Goal: Find contact information: Obtain details needed to contact an individual or organization

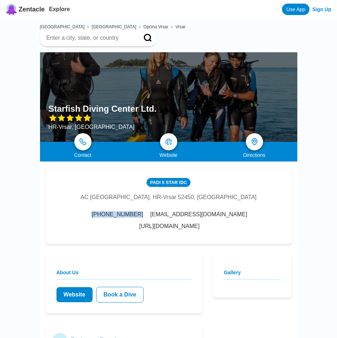
drag, startPoint x: 119, startPoint y: 212, endPoint x: 78, endPoint y: 216, distance: 41.3
click at [78, 216] on div "PADI 5 Star IDC AC [GEOGRAPHIC_DATA], HR-Vrsar [GEOGRAPHIC_DATA] [PHONE_NUMBER]…" at bounding box center [169, 205] width 246 height 77
copy span "[PHONE_NUMBER]"
drag, startPoint x: 198, startPoint y: 212, endPoint x: 123, endPoint y: 219, distance: 74.8
click at [123, 219] on div "PADI 5 Star IDC AC [GEOGRAPHIC_DATA], HR-Vrsar [GEOGRAPHIC_DATA] [PHONE_NUMBER]…" at bounding box center [169, 205] width 246 height 77
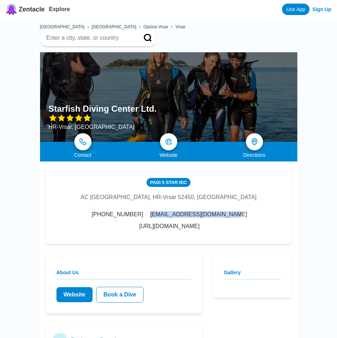
copy span "[EMAIL_ADDRESS][DOMAIN_NAME]"
drag, startPoint x: 266, startPoint y: 213, endPoint x: 203, endPoint y: 216, distance: 63.3
click at [203, 216] on div "PADI 5 Star IDC AC Porto Sole, HR-Vrsar 52450, Croatia +385 98 335506 info.star…" at bounding box center [169, 205] width 246 height 77
copy link "[URL][DOMAIN_NAME]"
drag, startPoint x: 221, startPoint y: 194, endPoint x: 119, endPoint y: 197, distance: 101.6
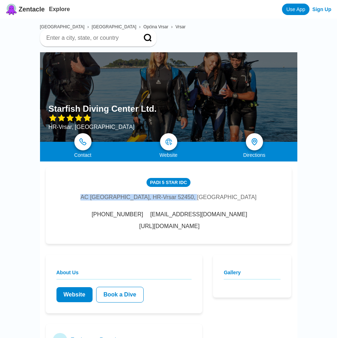
click at [119, 197] on div "PADI 5 Star IDC AC Porto Sole, HR-Vrsar 52450, Croatia +385 98 335506 info.star…" at bounding box center [169, 205] width 246 height 77
copy div "AC [GEOGRAPHIC_DATA], HR-Vrsar 52450, [GEOGRAPHIC_DATA]"
click at [85, 140] on img at bounding box center [83, 141] width 9 height 9
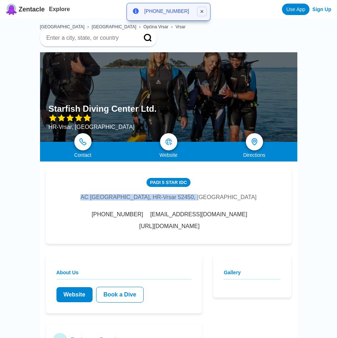
click at [201, 11] on icon at bounding box center [202, 11] width 3 height 3
